Goal: Task Accomplishment & Management: Complete application form

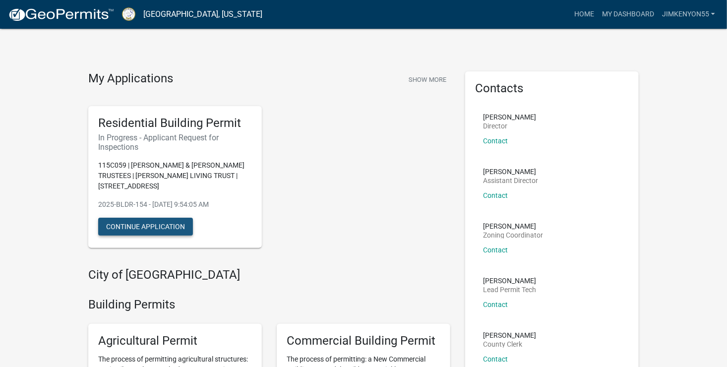
click at [159, 226] on button "Continue Application" at bounding box center [145, 227] width 95 height 18
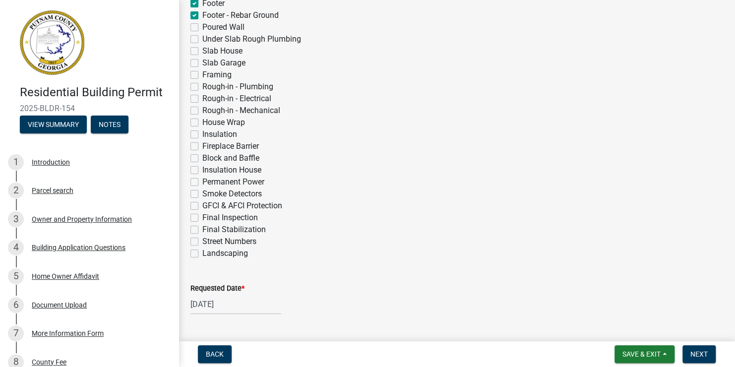
scroll to position [314, 0]
click at [699, 354] on span "Next" at bounding box center [698, 354] width 17 height 8
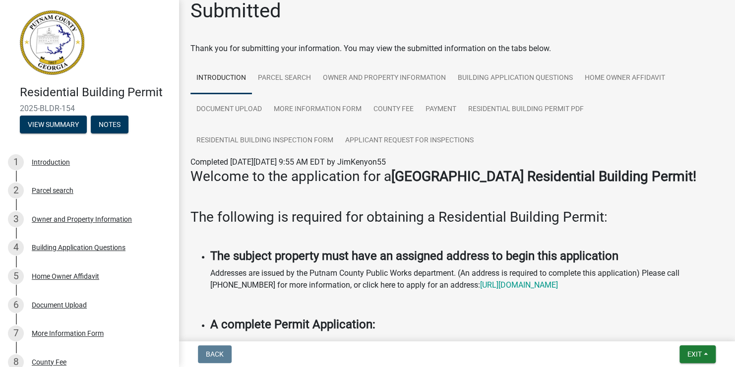
scroll to position [0, 0]
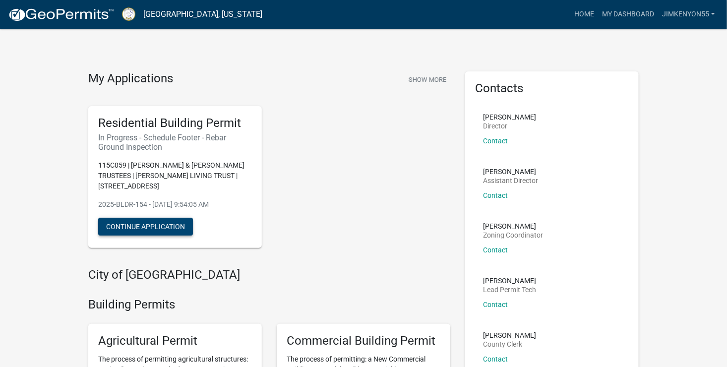
click at [177, 229] on button "Continue Application" at bounding box center [145, 227] width 95 height 18
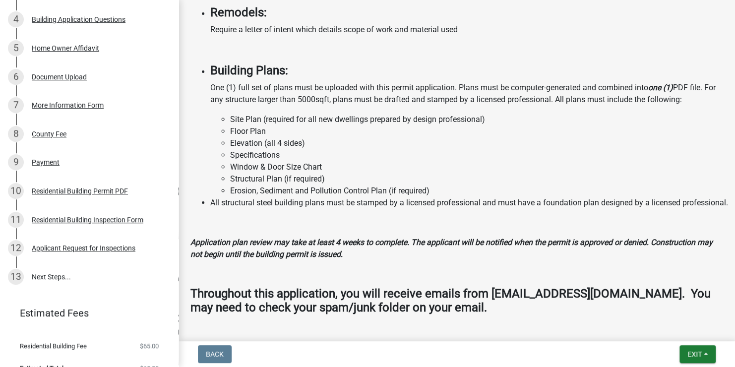
scroll to position [236, 0]
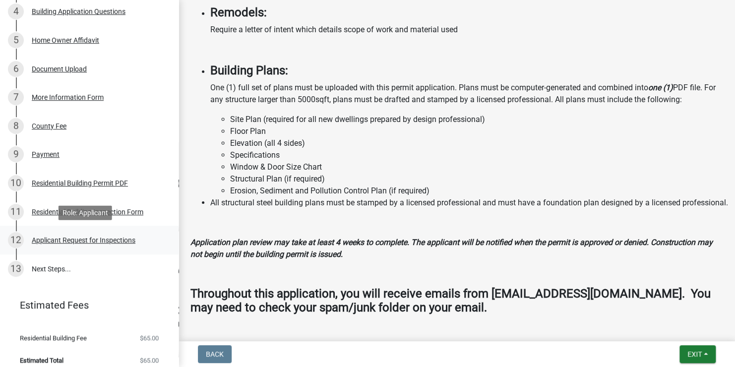
click at [80, 239] on div "Applicant Request for Inspections" at bounding box center [84, 240] width 104 height 7
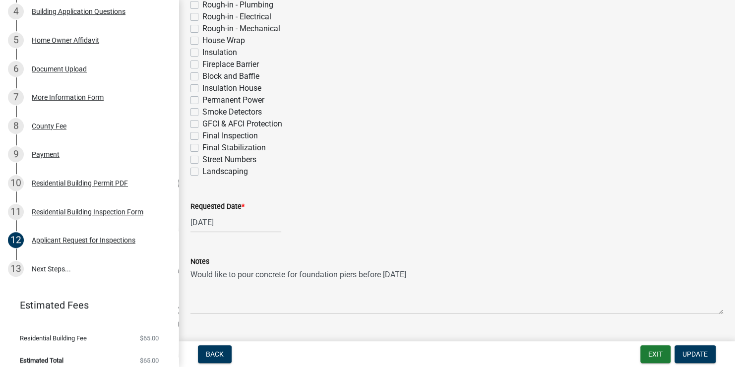
scroll to position [420, 0]
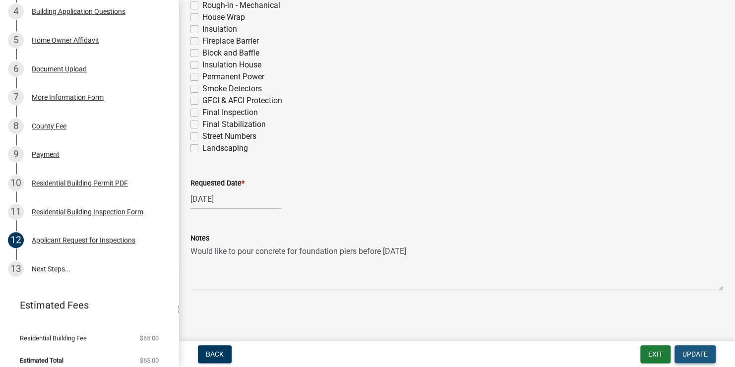
click at [691, 353] on span "Update" at bounding box center [694, 354] width 25 height 8
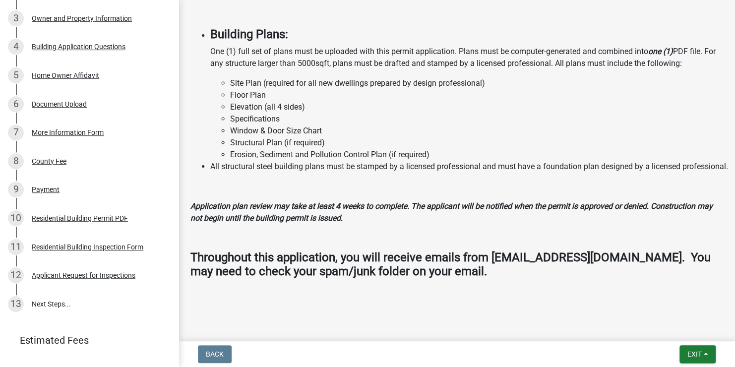
scroll to position [244, 0]
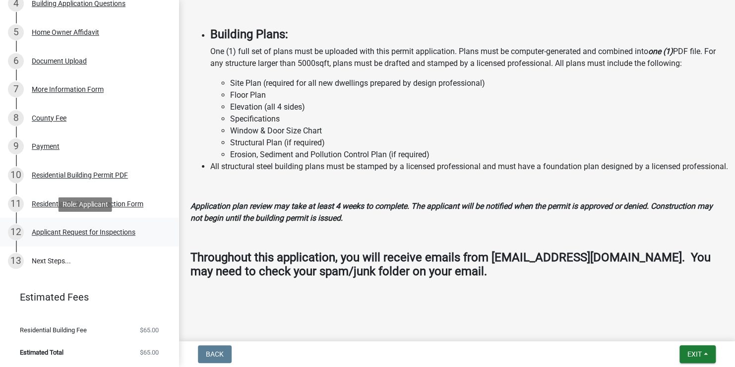
click at [96, 235] on div "Applicant Request for Inspections" at bounding box center [84, 232] width 104 height 7
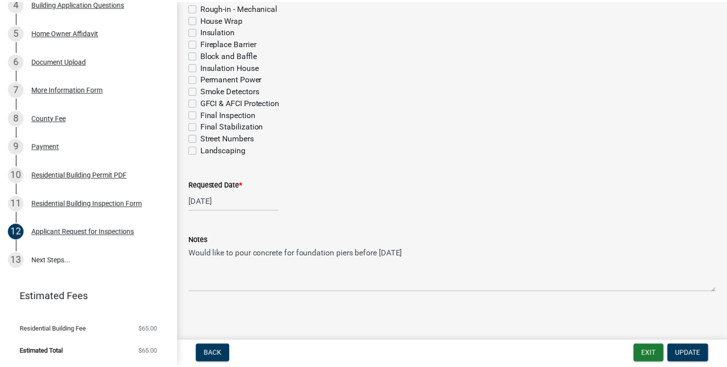
scroll to position [420, 0]
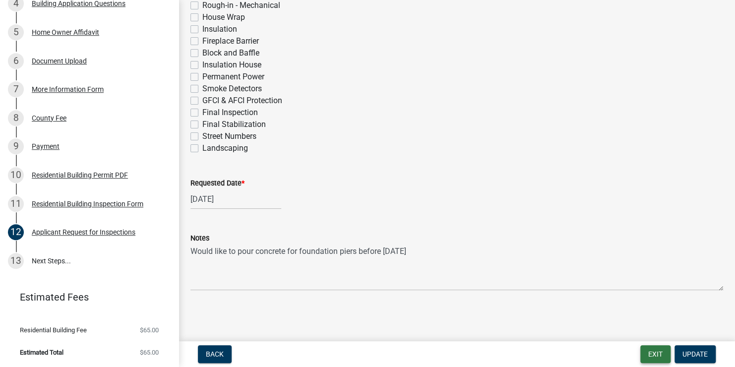
click at [660, 355] on button "Exit" at bounding box center [655, 354] width 30 height 18
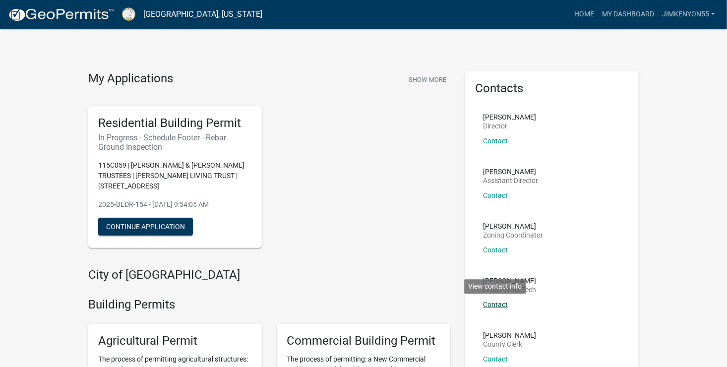
click at [502, 304] on link "Contact" at bounding box center [495, 304] width 25 height 8
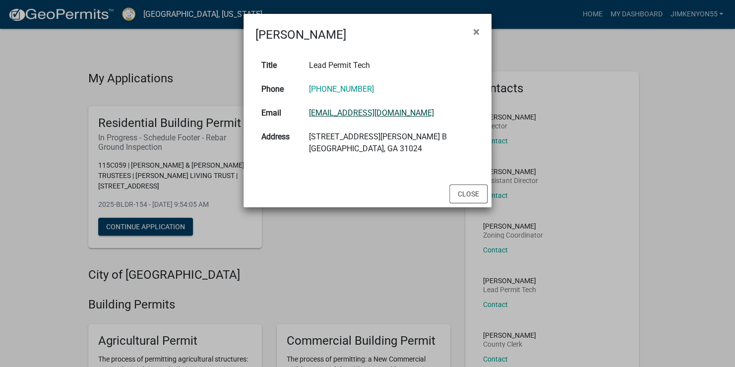
click at [382, 113] on link "devans@putnamcountyga.us" at bounding box center [371, 112] width 125 height 9
click at [324, 113] on link "devans@putnamcountyga.us" at bounding box center [371, 112] width 125 height 9
click at [478, 30] on span "×" at bounding box center [476, 32] width 6 height 14
